Goal: Book appointment/travel/reservation

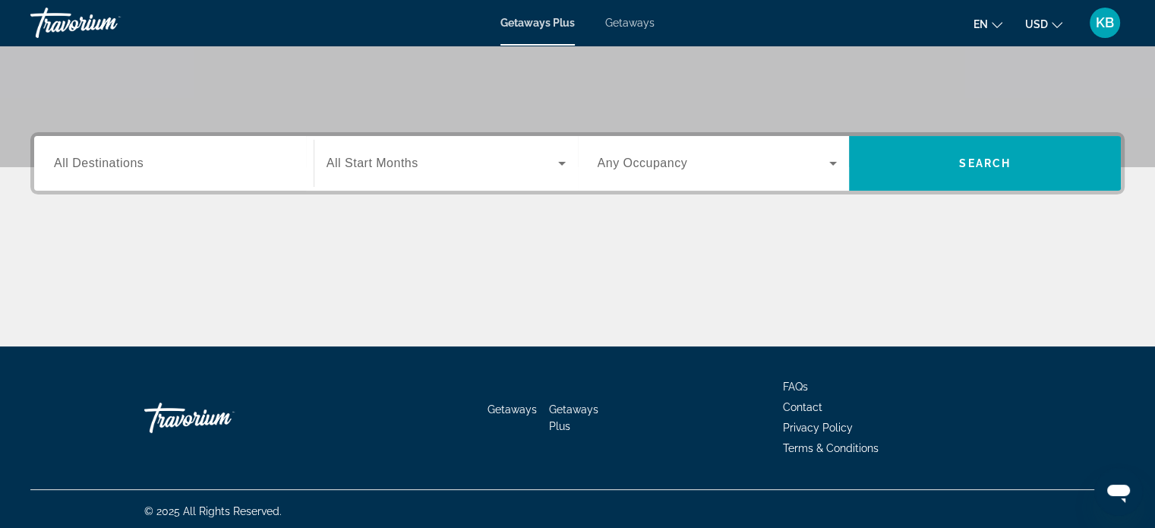
scroll to position [292, 0]
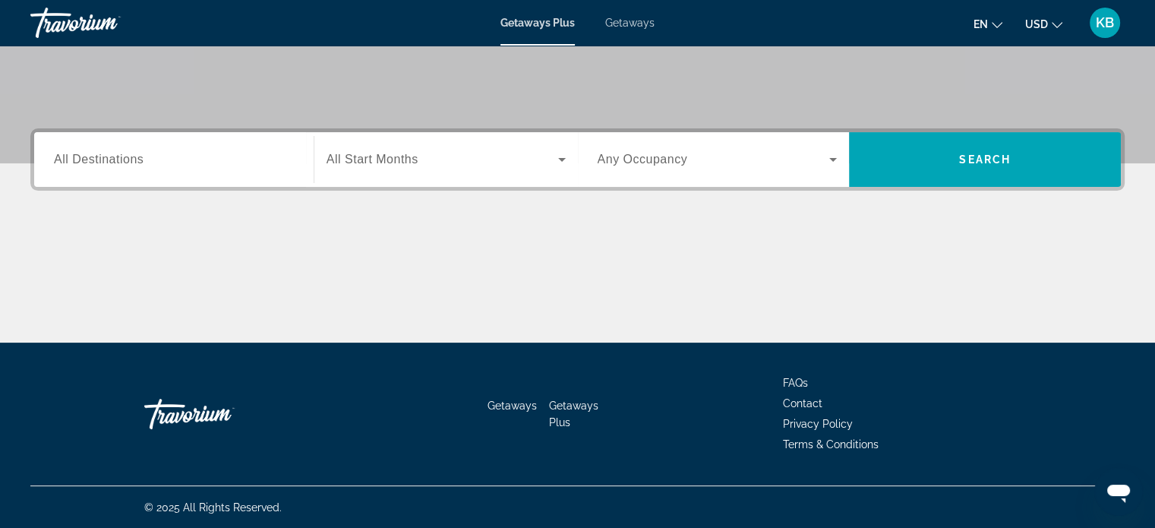
click at [559, 154] on icon "Search widget" at bounding box center [562, 159] width 18 height 18
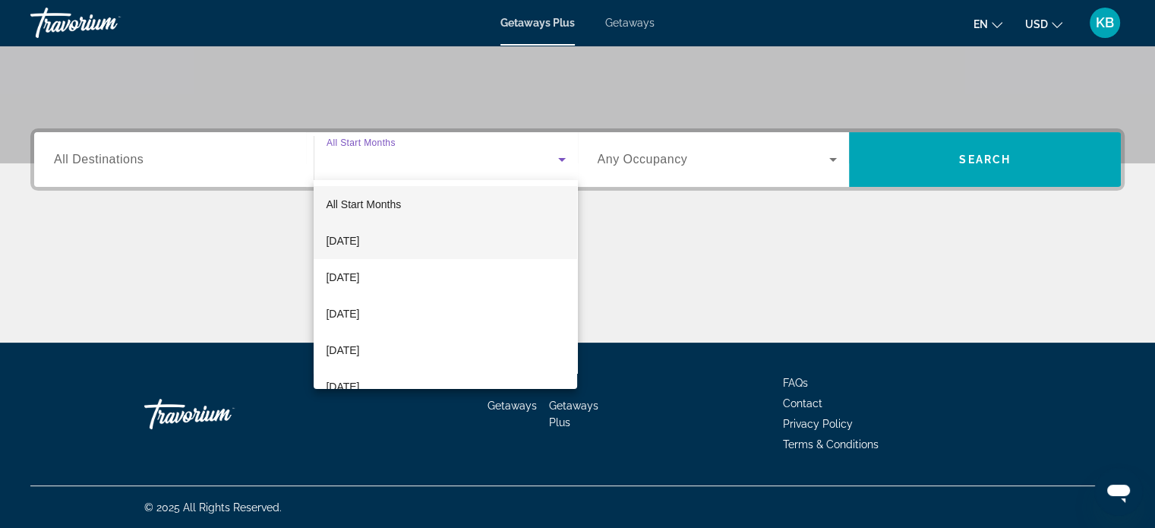
click at [443, 237] on mat-option "[DATE]" at bounding box center [445, 240] width 263 height 36
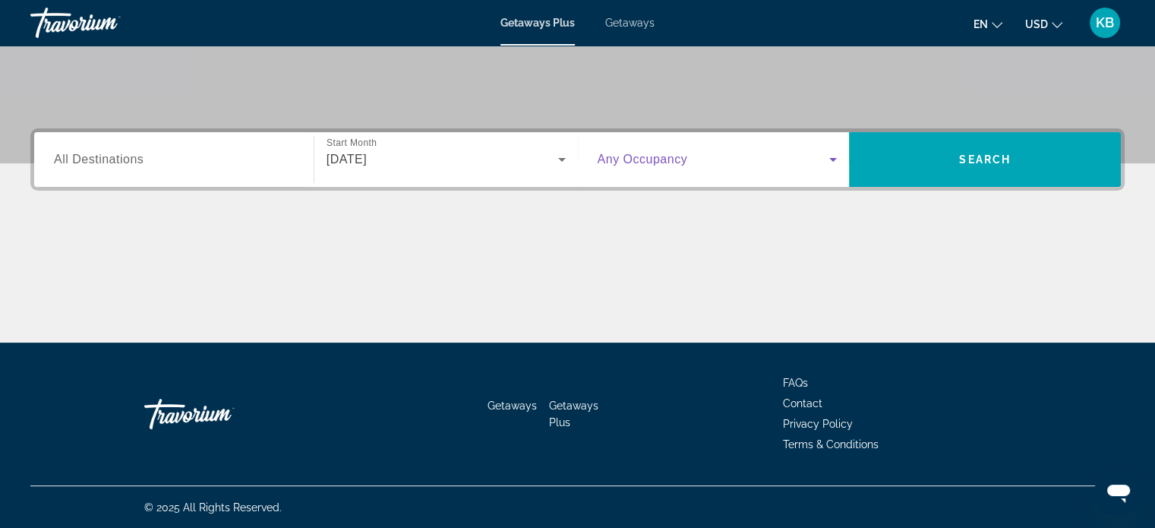
click at [673, 166] on span "Search widget" at bounding box center [713, 159] width 232 height 18
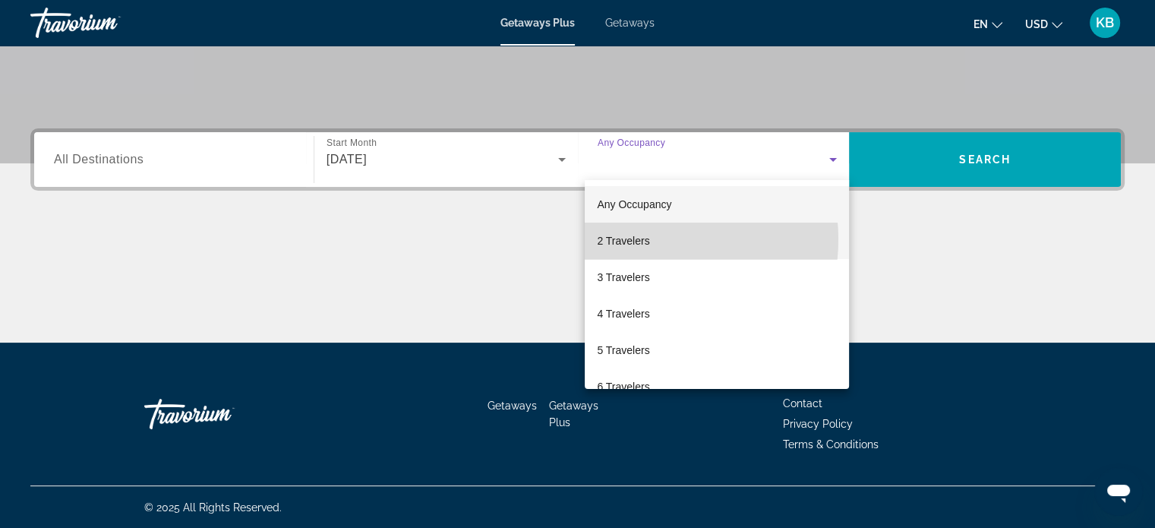
click at [641, 239] on span "2 Travelers" at bounding box center [623, 241] width 52 height 18
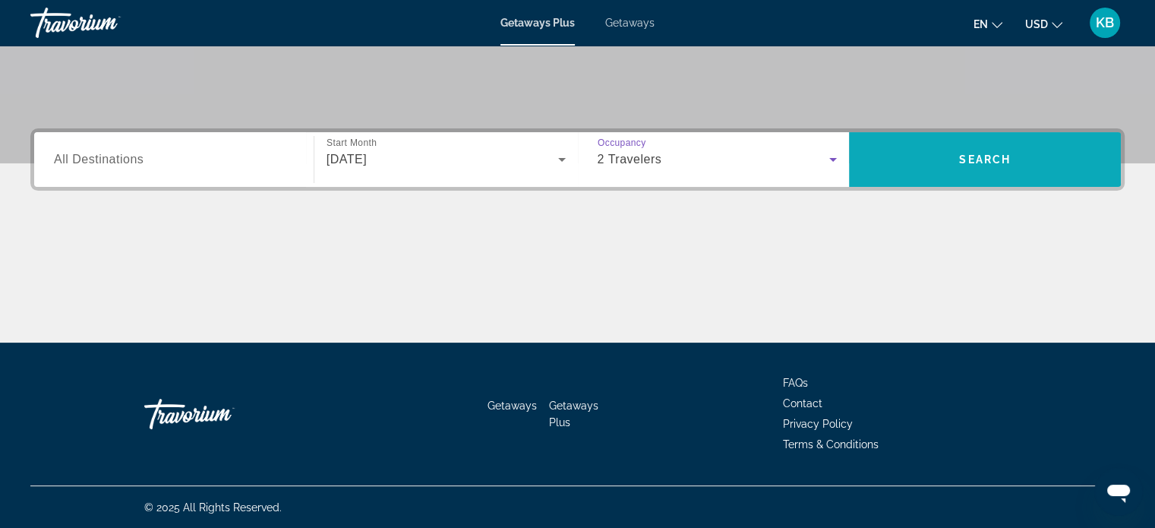
click at [1021, 163] on span "Search widget" at bounding box center [985, 159] width 272 height 36
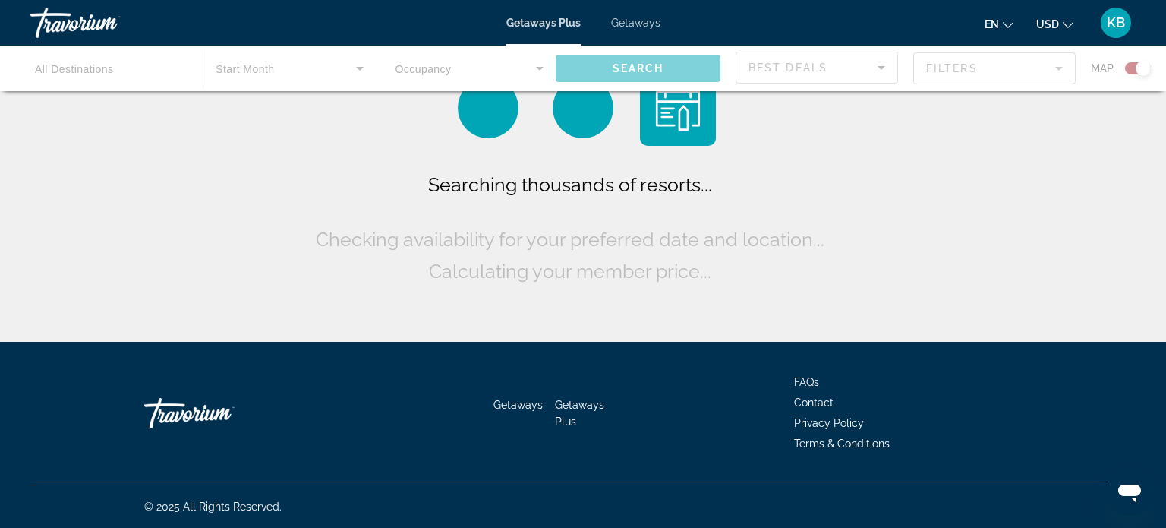
click at [1045, 24] on span "USD" at bounding box center [1047, 24] width 23 height 12
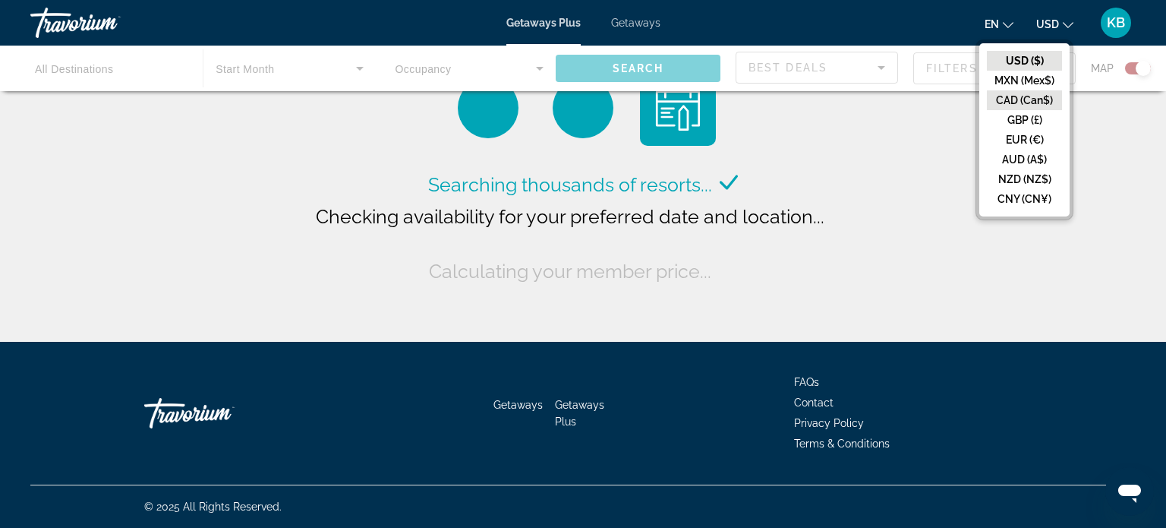
click at [1032, 97] on button "CAD (Can$)" at bounding box center [1024, 100] width 75 height 20
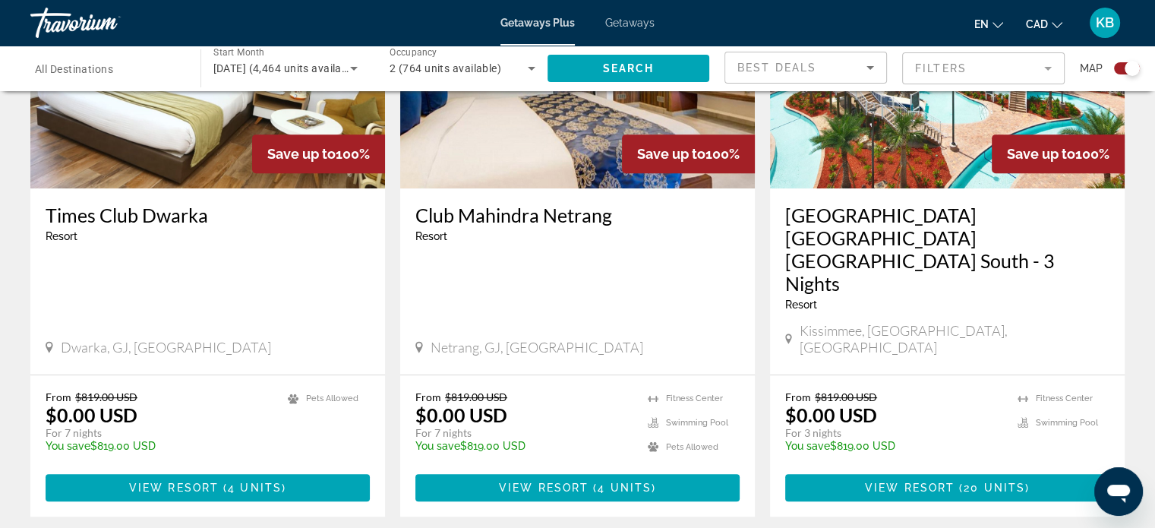
scroll to position [662, 0]
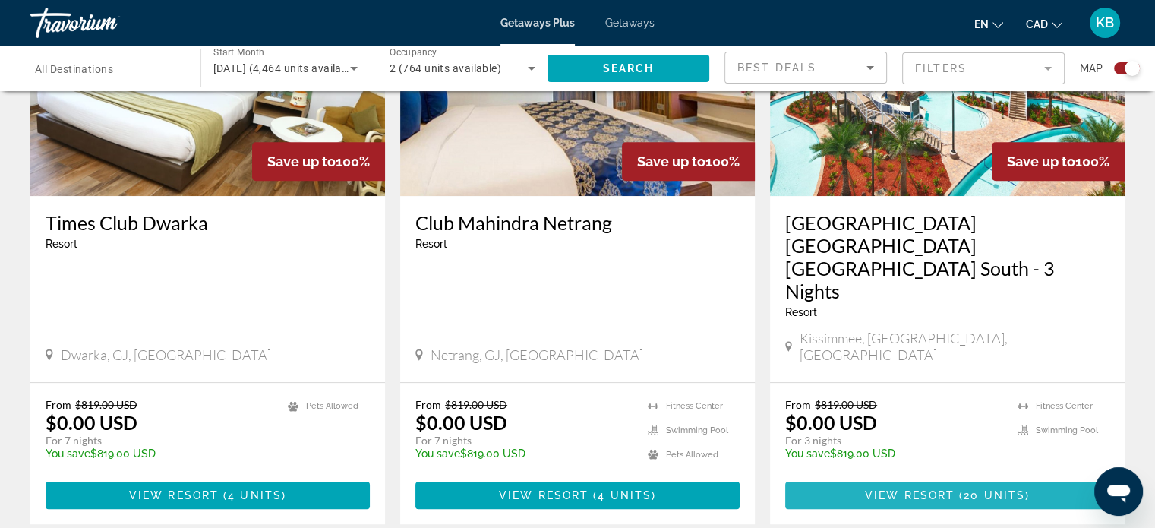
click at [993, 489] on span "20 units" at bounding box center [993, 495] width 61 height 12
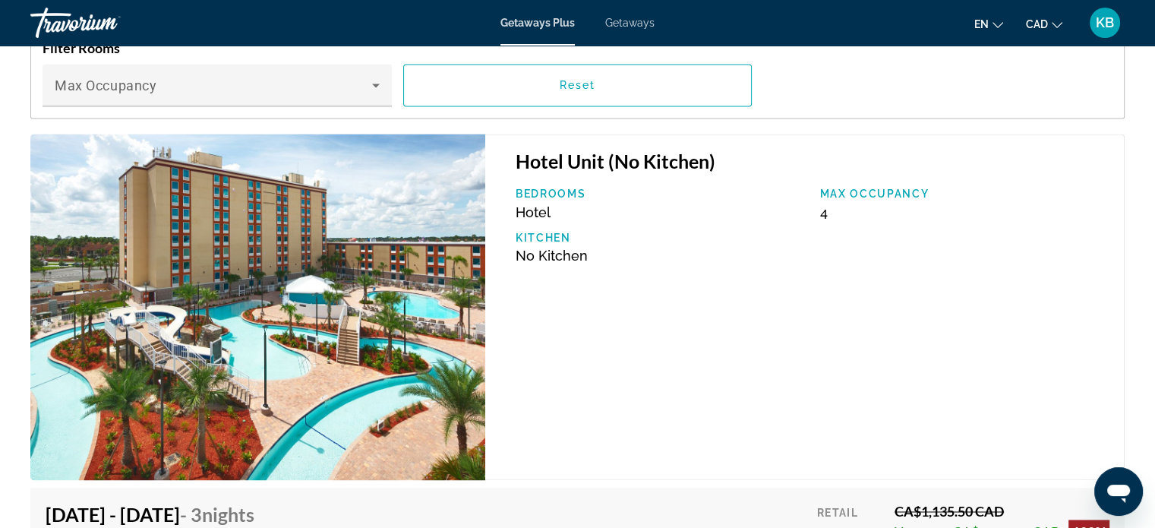
scroll to position [2279, 0]
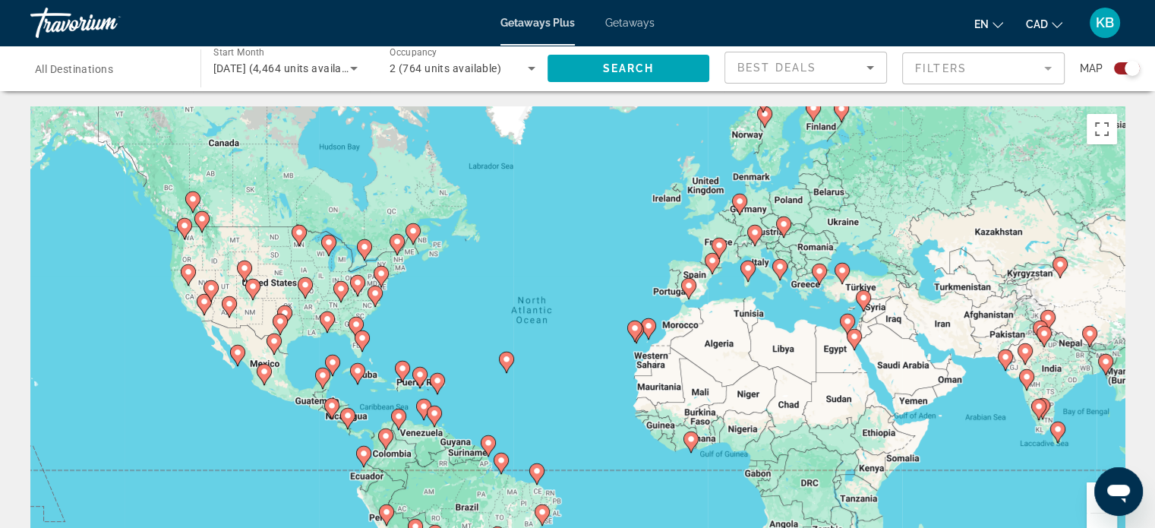
click at [509, 358] on image "Main content" at bounding box center [506, 359] width 9 height 9
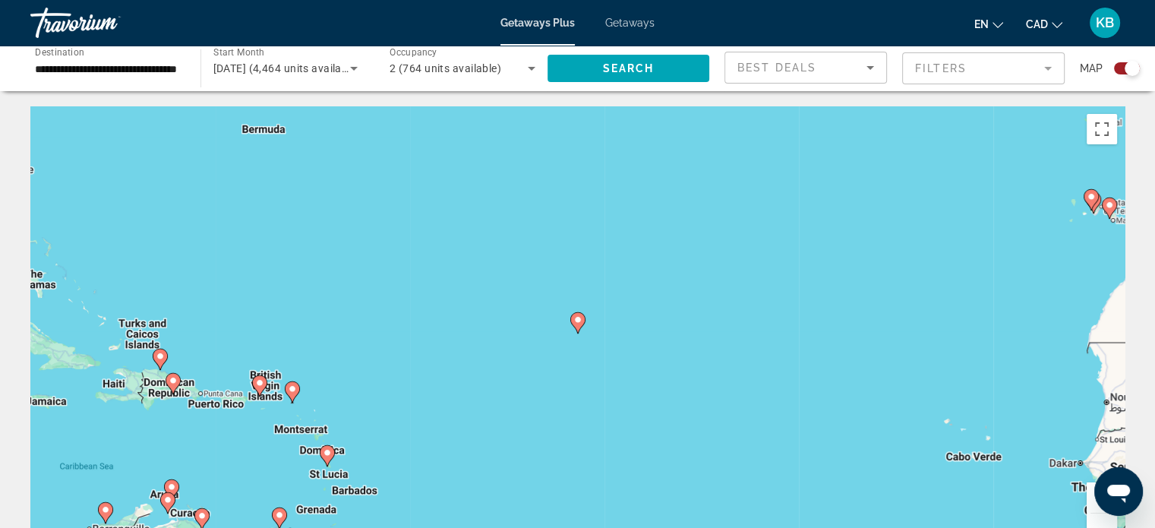
click at [578, 330] on icon "Main content" at bounding box center [577, 323] width 14 height 20
type input "**********"
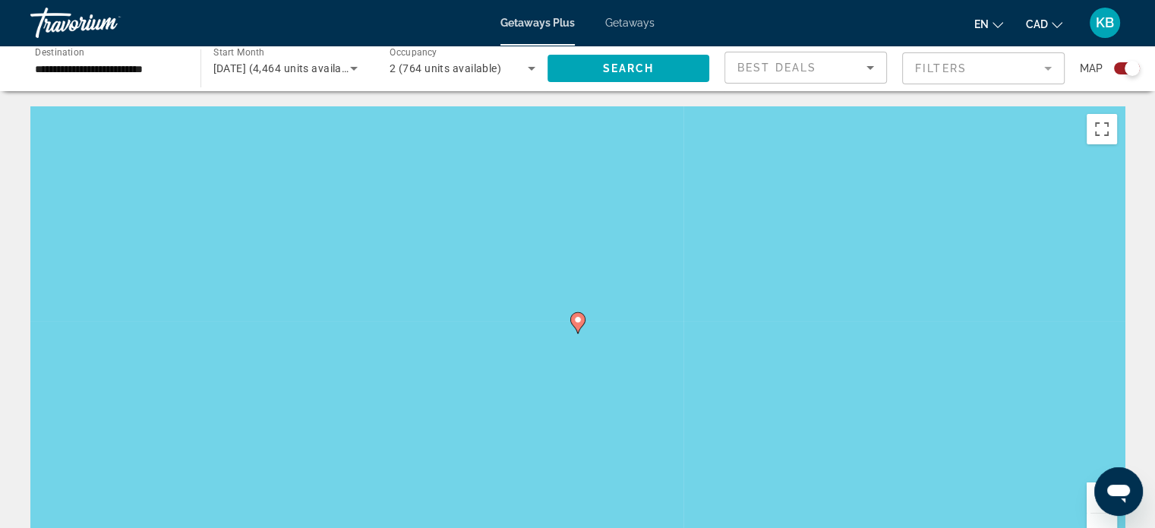
click at [578, 330] on icon "Main content" at bounding box center [577, 323] width 14 height 20
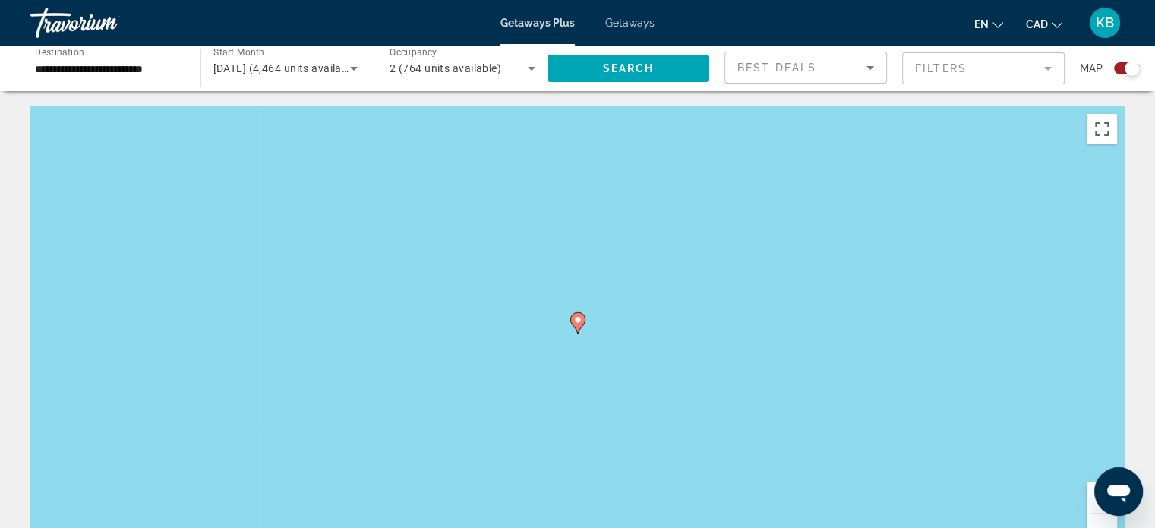
click at [574, 319] on image "Main content" at bounding box center [577, 319] width 9 height 9
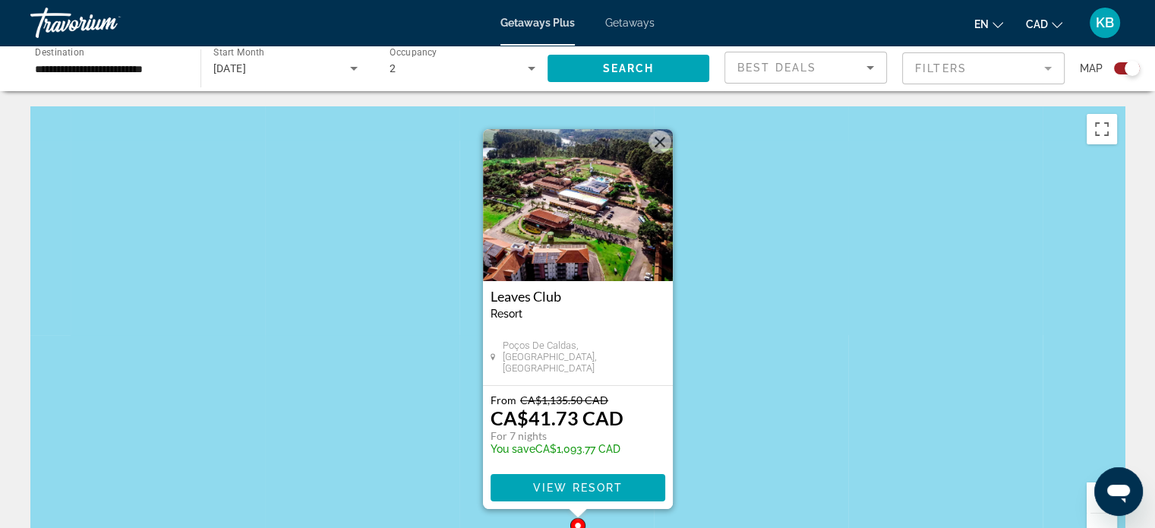
click at [657, 139] on button "Close" at bounding box center [659, 142] width 23 height 23
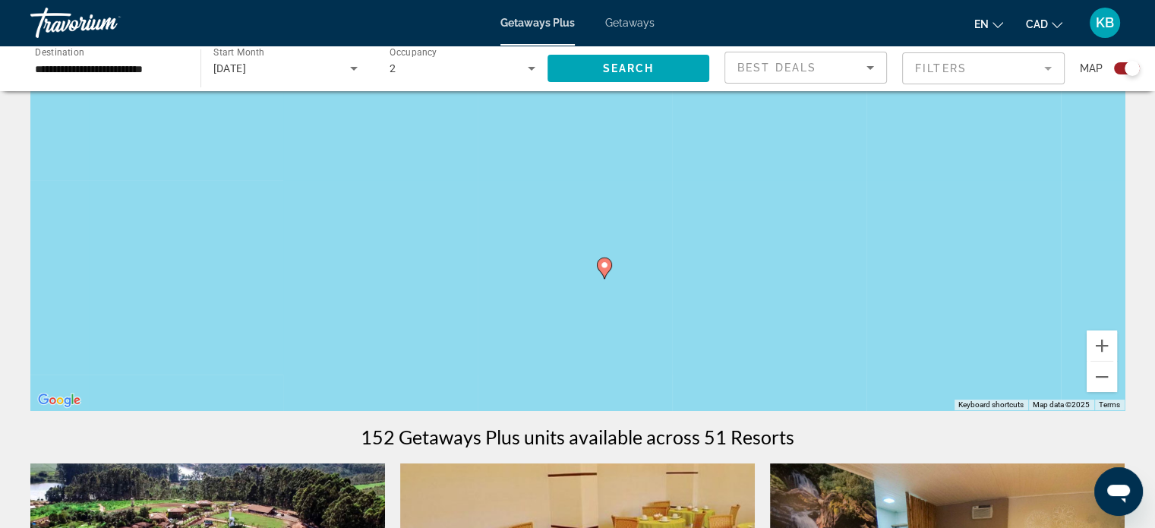
scroll to position [152, 0]
click at [1102, 380] on button "Zoom out" at bounding box center [1101, 376] width 30 height 30
click at [1102, 379] on button "Zoom out" at bounding box center [1101, 376] width 30 height 30
click at [1100, 377] on button "Zoom out" at bounding box center [1101, 376] width 30 height 30
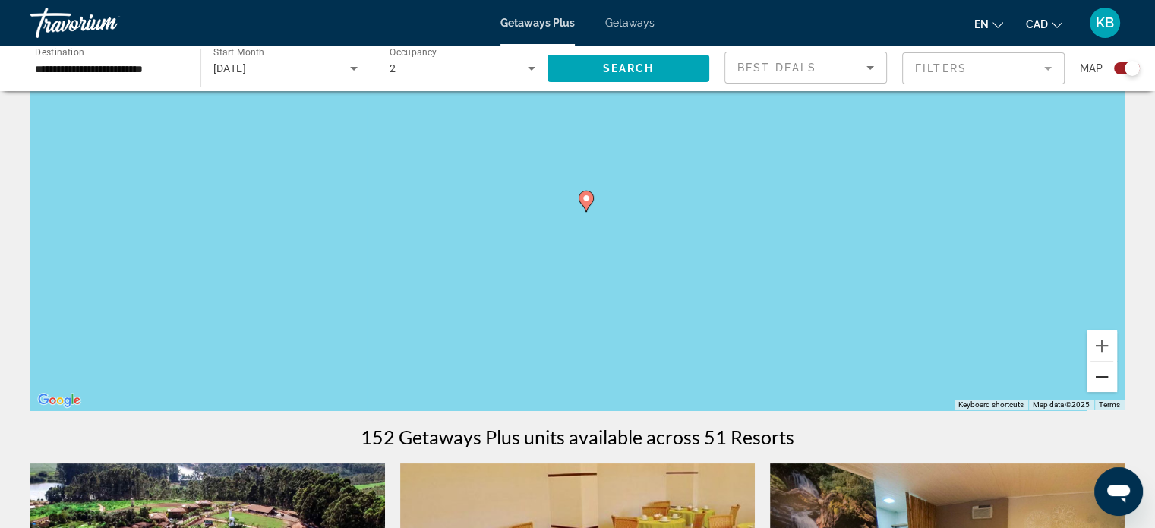
click at [1100, 374] on button "Zoom out" at bounding box center [1101, 376] width 30 height 30
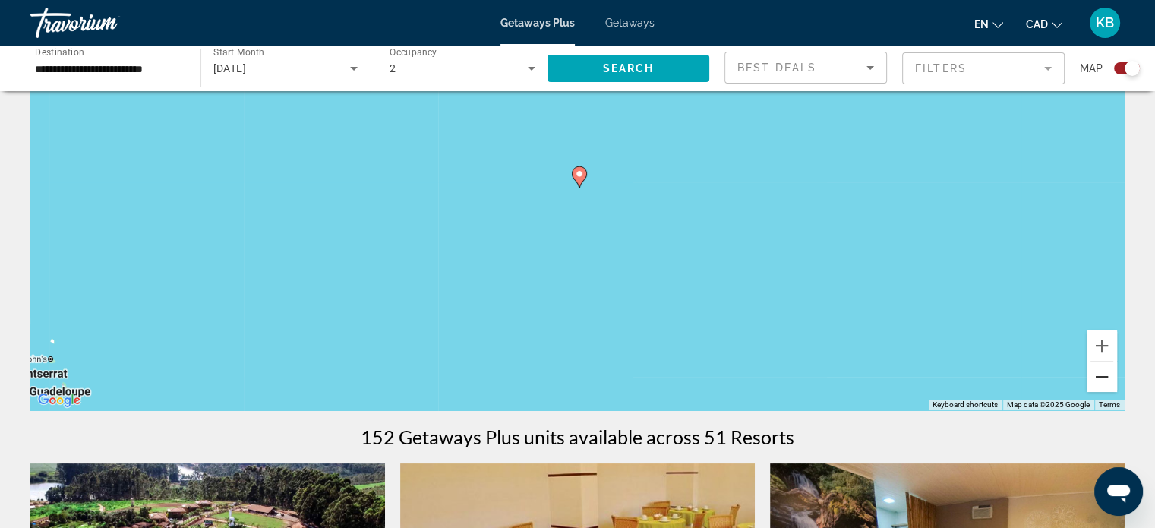
click at [1097, 374] on button "Zoom out" at bounding box center [1101, 376] width 30 height 30
click at [1102, 382] on button "Zoom out" at bounding box center [1101, 376] width 30 height 30
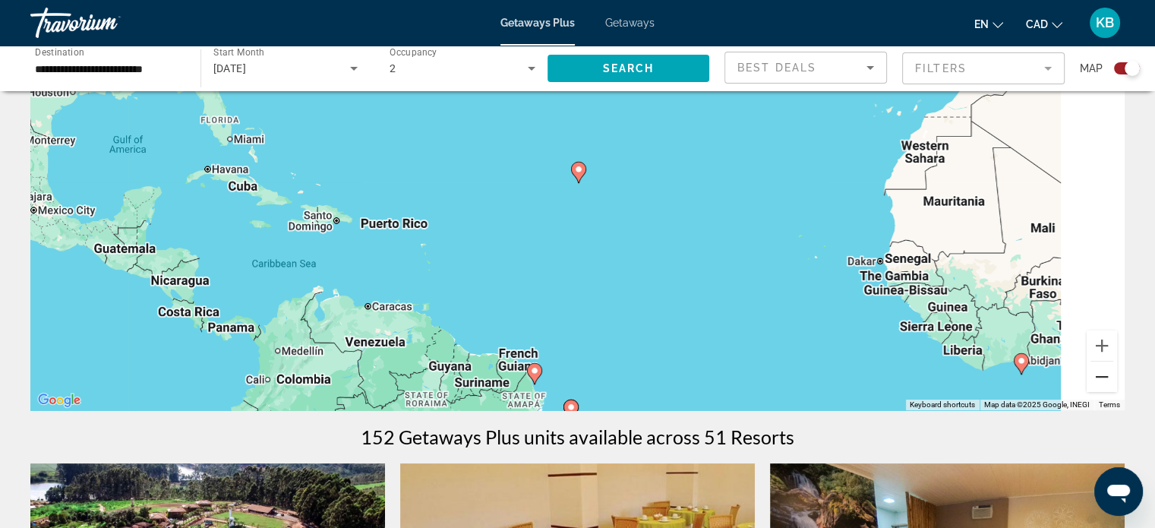
click at [1098, 377] on button "Zoom out" at bounding box center [1101, 376] width 30 height 30
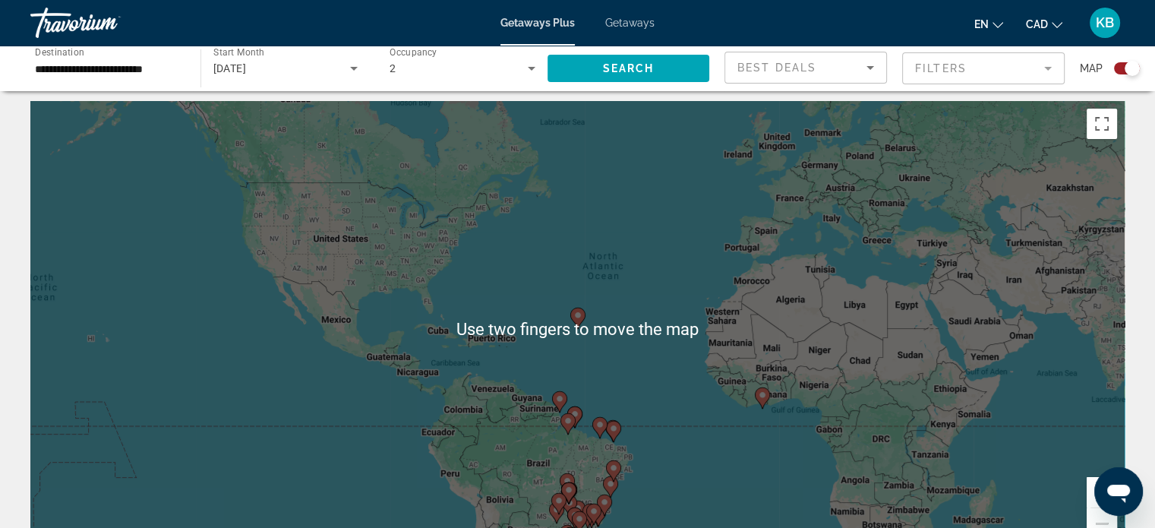
scroll to position [0, 0]
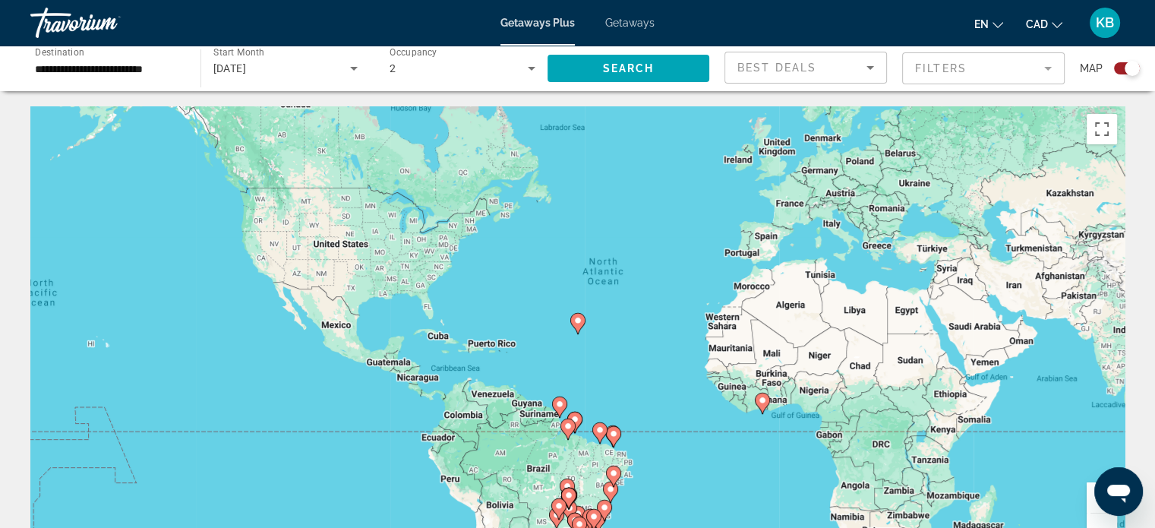
click at [302, 232] on div "To activate drag with keyboard, press Alt + Enter. Once in keyboard drag state,…" at bounding box center [577, 333] width 1094 height 455
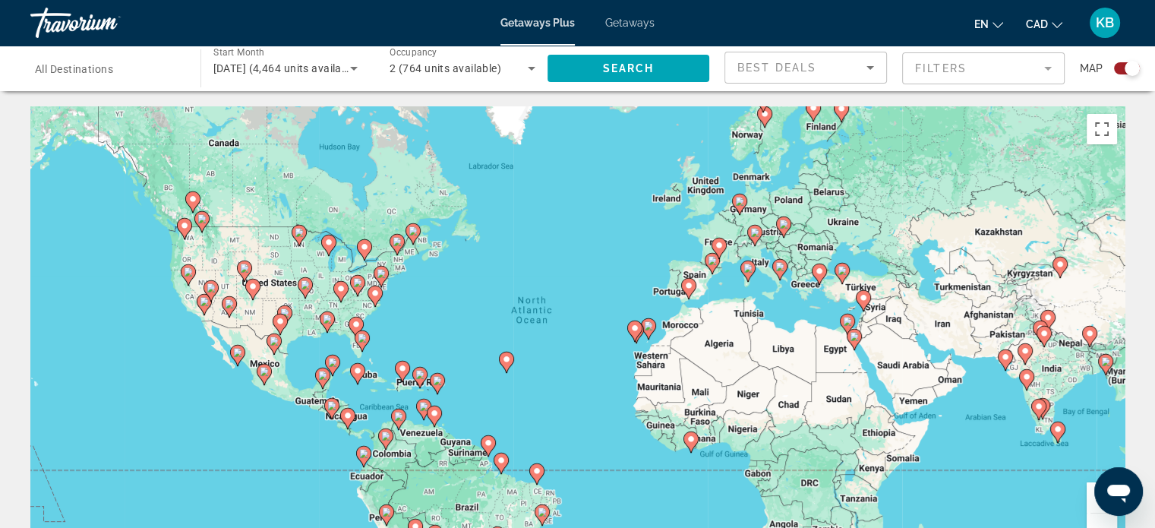
click at [191, 198] on image "Main content" at bounding box center [192, 198] width 9 height 9
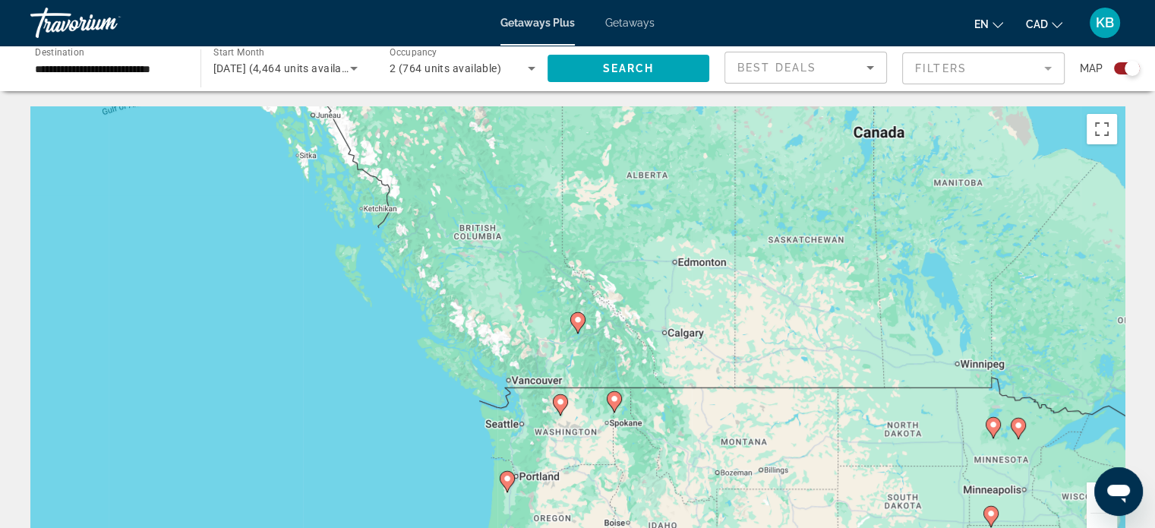
click at [580, 320] on image "Main content" at bounding box center [577, 319] width 9 height 9
type input "**********"
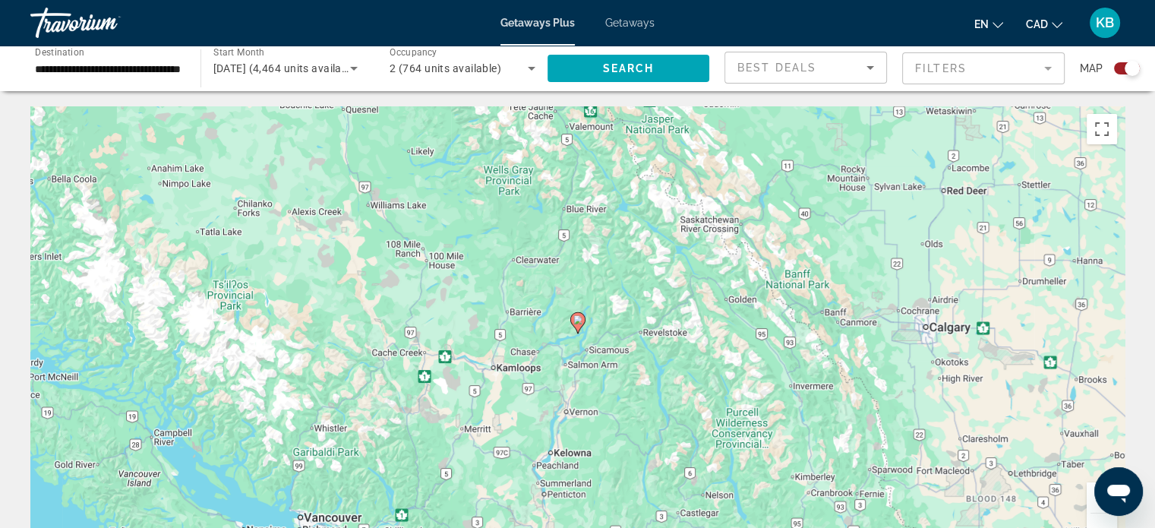
click at [580, 320] on image "Main content" at bounding box center [577, 319] width 9 height 9
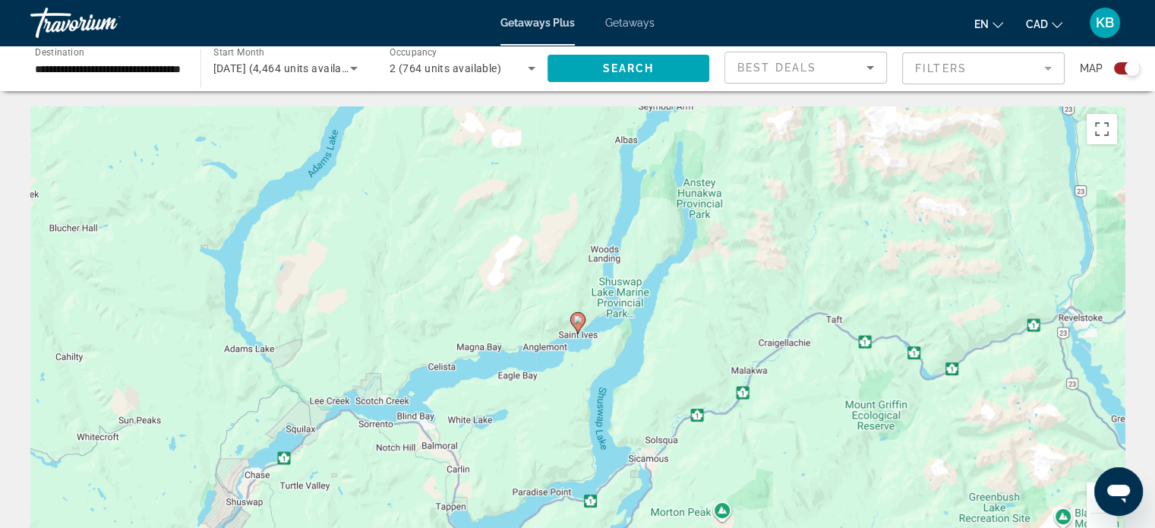
click at [580, 320] on image "Main content" at bounding box center [577, 319] width 9 height 9
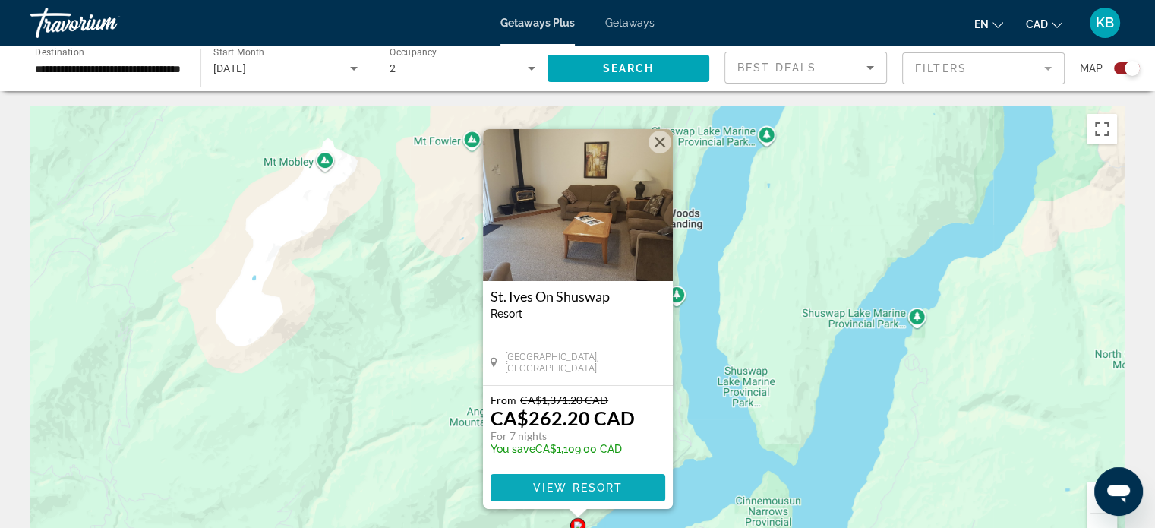
click at [591, 486] on span "View Resort" at bounding box center [577, 487] width 90 height 12
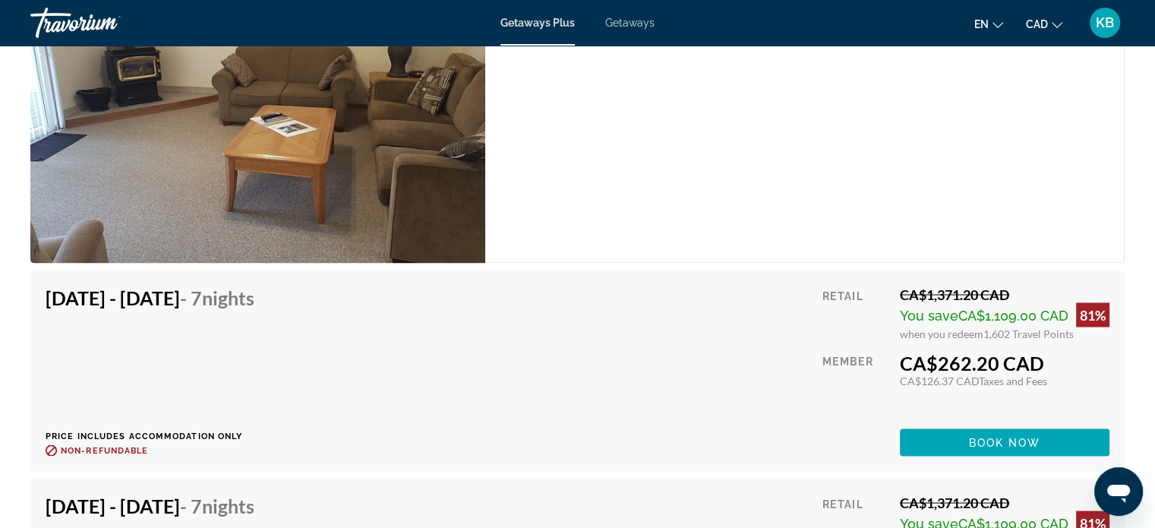
scroll to position [2809, 0]
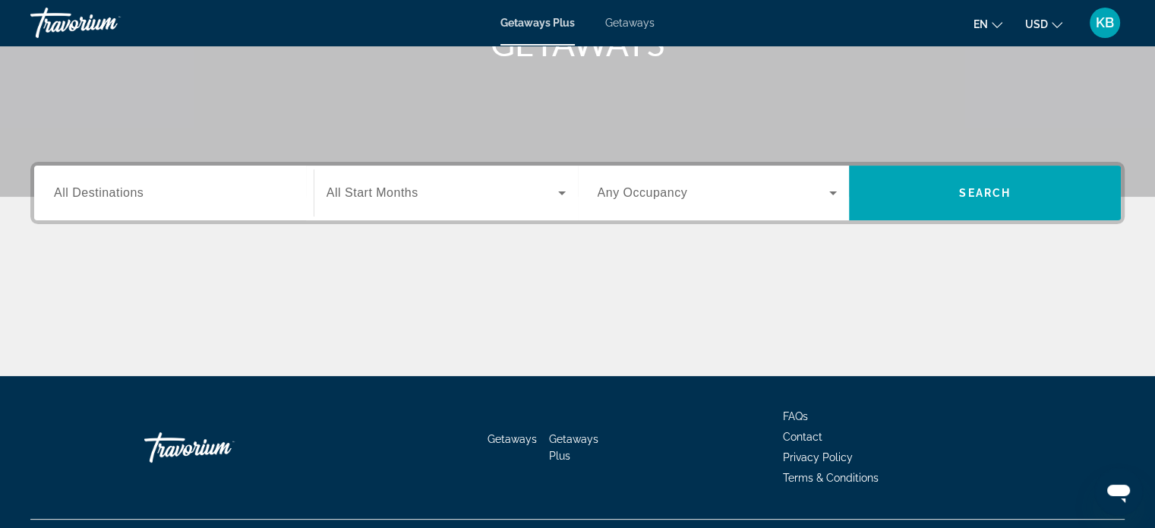
scroll to position [292, 0]
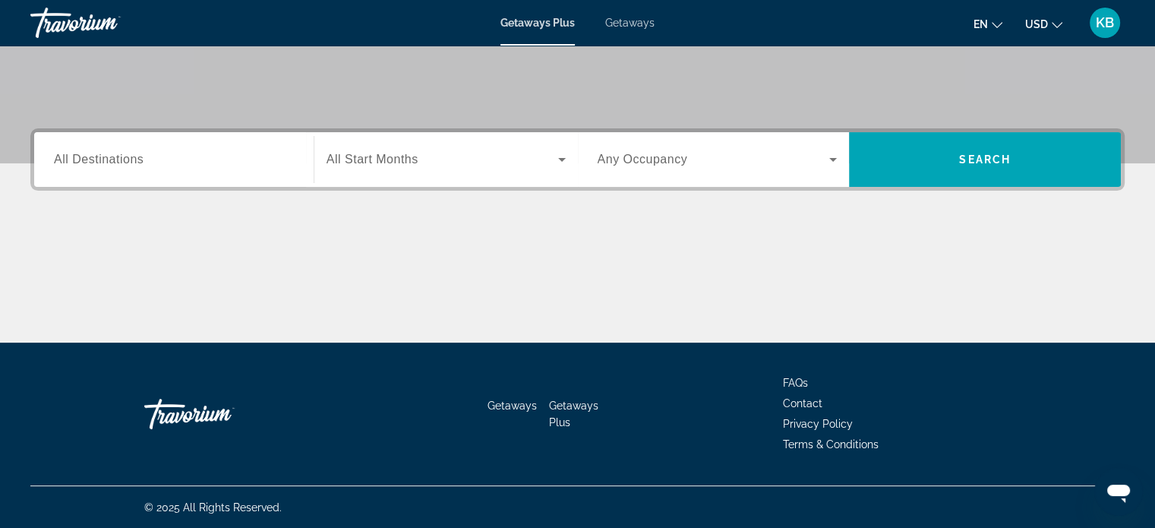
click at [559, 157] on icon "Search widget" at bounding box center [562, 159] width 18 height 18
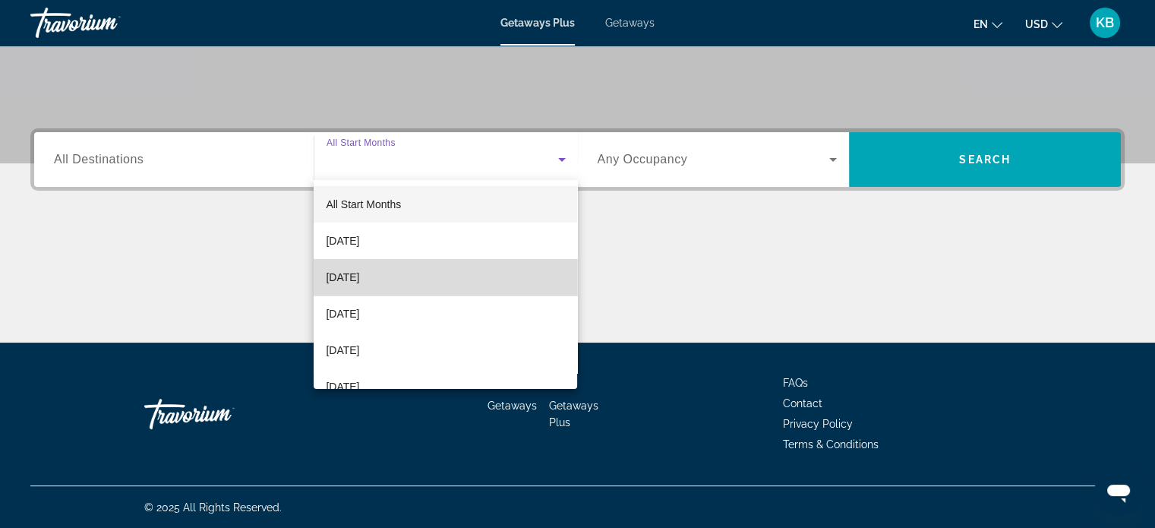
click at [462, 263] on mat-option "[DATE]" at bounding box center [445, 277] width 263 height 36
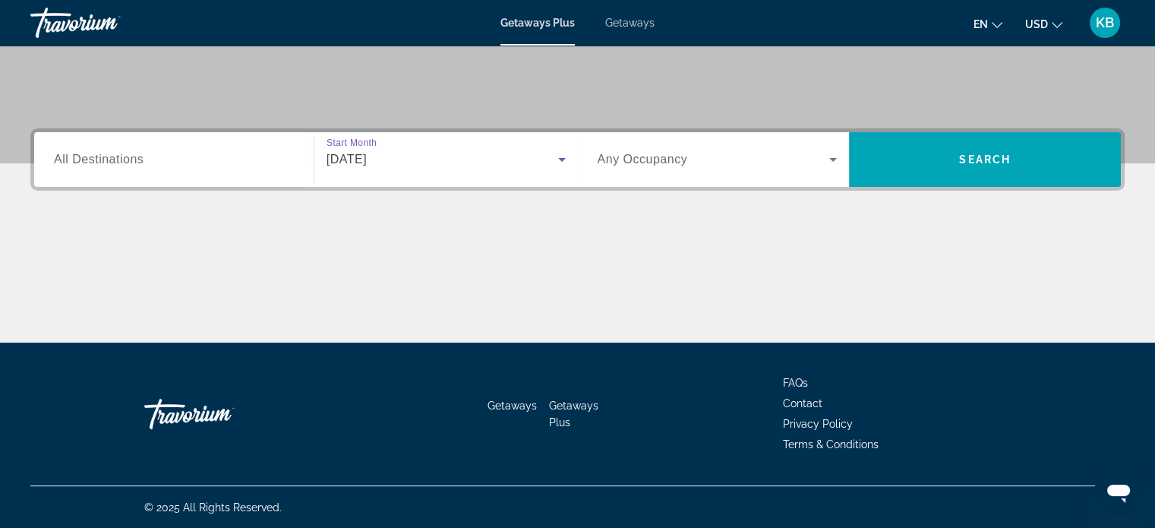
click at [711, 163] on span "Search widget" at bounding box center [713, 159] width 232 height 18
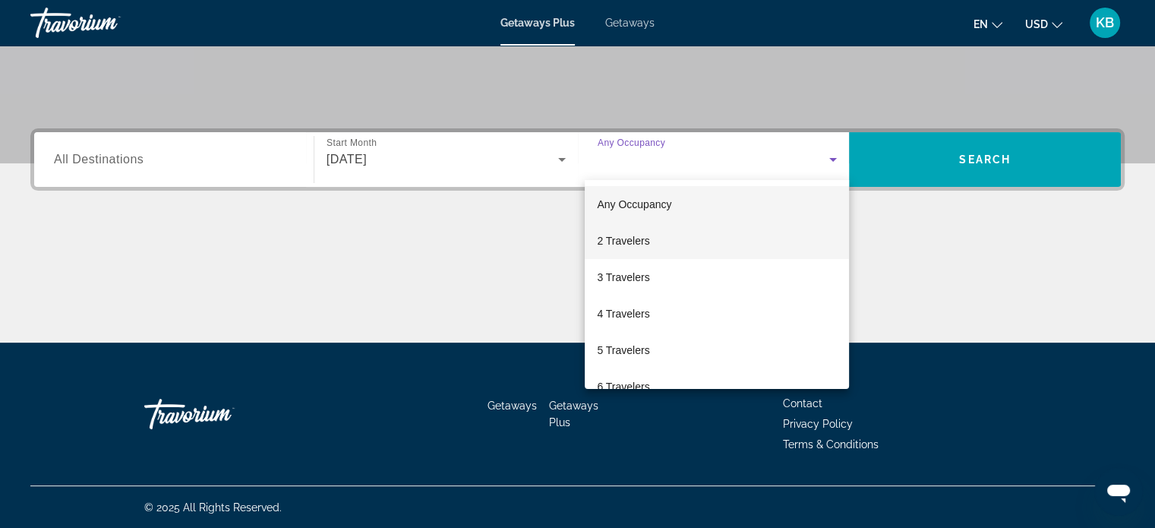
click at [683, 238] on mat-option "2 Travelers" at bounding box center [717, 240] width 264 height 36
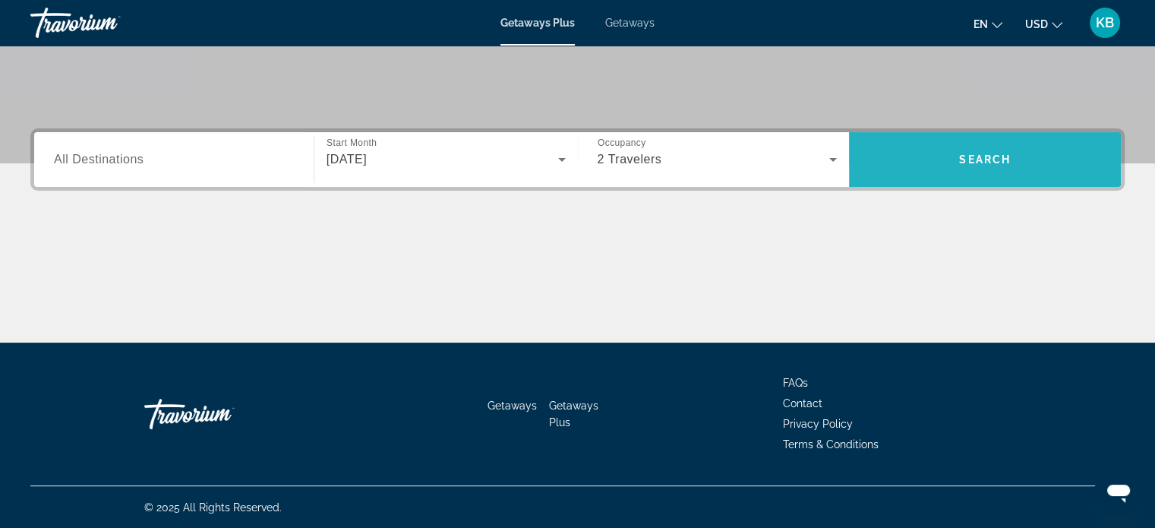
click at [932, 167] on span "Search widget" at bounding box center [985, 159] width 272 height 36
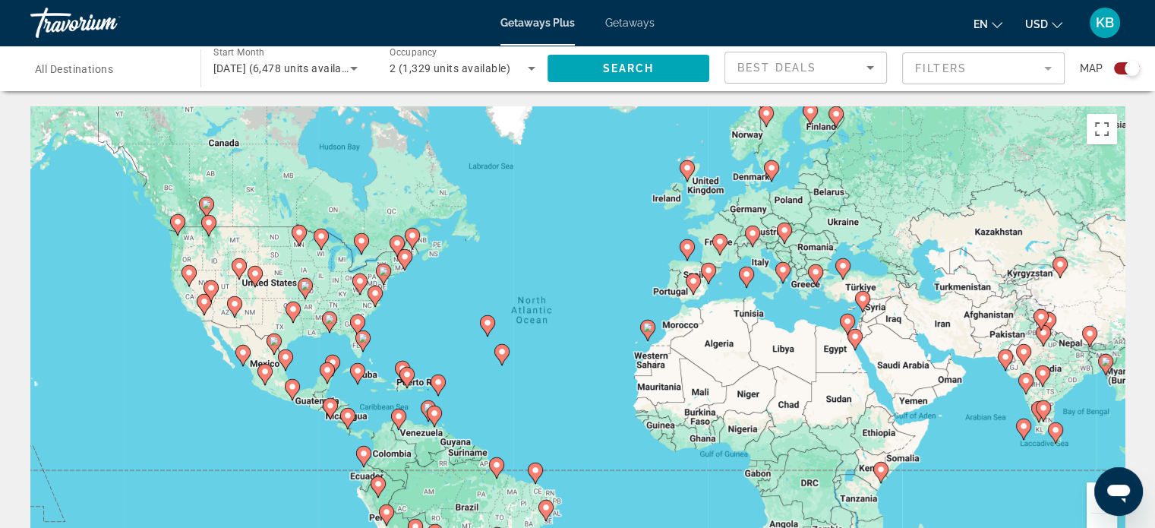
click at [320, 238] on image "Main content" at bounding box center [321, 236] width 9 height 9
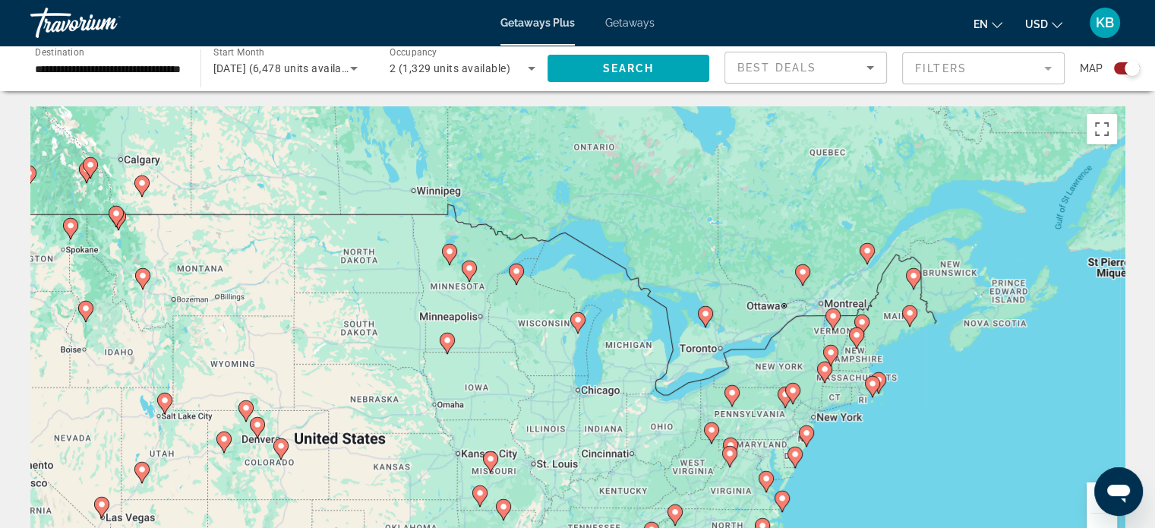
click at [579, 317] on image "Main content" at bounding box center [577, 319] width 9 height 9
type input "**********"
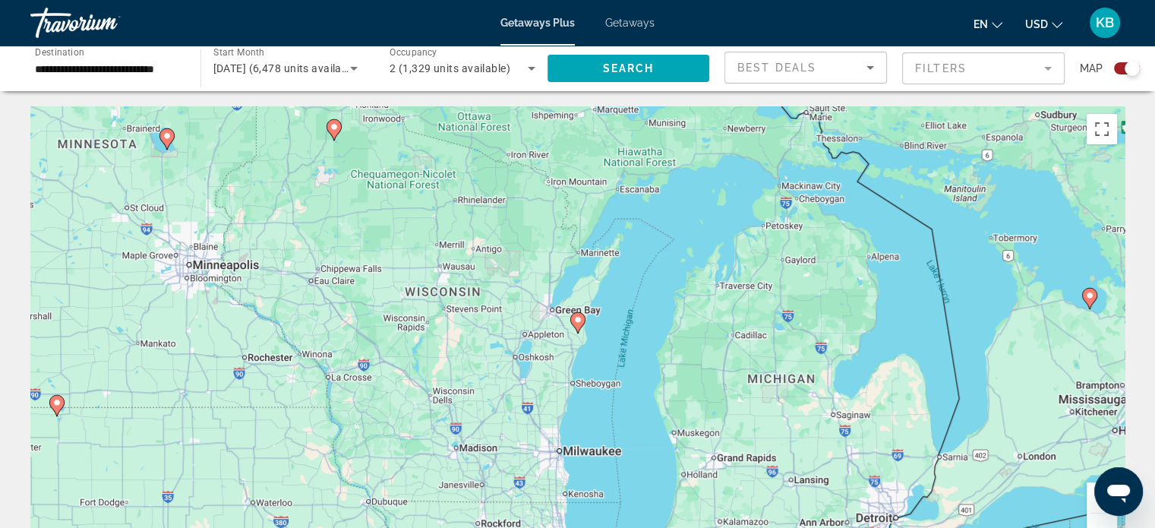
click at [585, 325] on gmp-advanced-marker "Main content" at bounding box center [577, 322] width 15 height 23
